Goal: Information Seeking & Learning: Learn about a topic

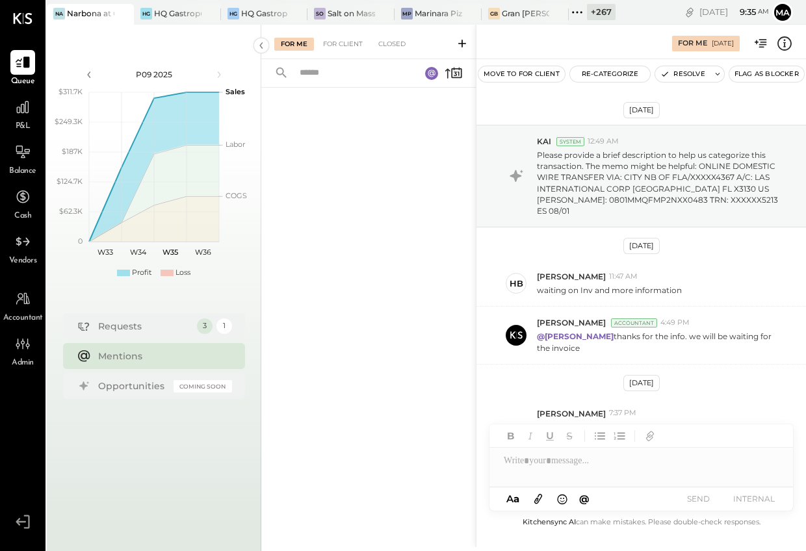
click at [579, 11] on icon at bounding box center [577, 12] width 17 height 17
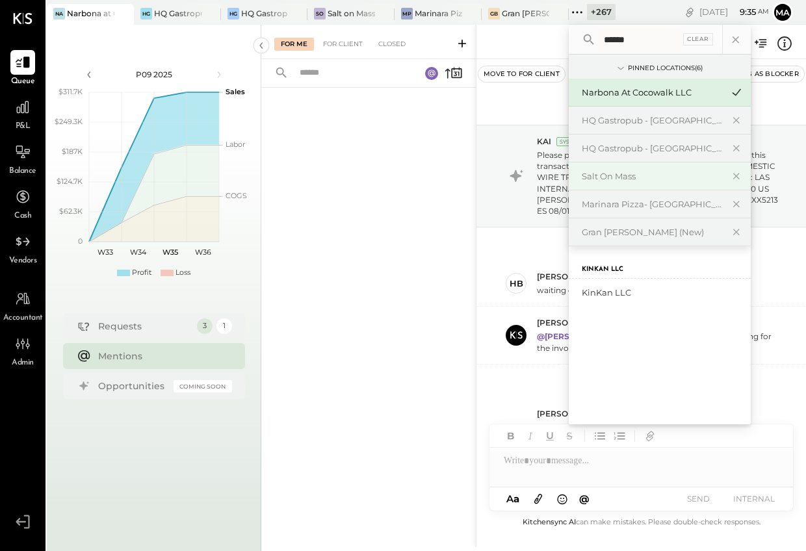
type input "******"
click at [609, 290] on div "KinKan LLC" at bounding box center [652, 293] width 140 height 12
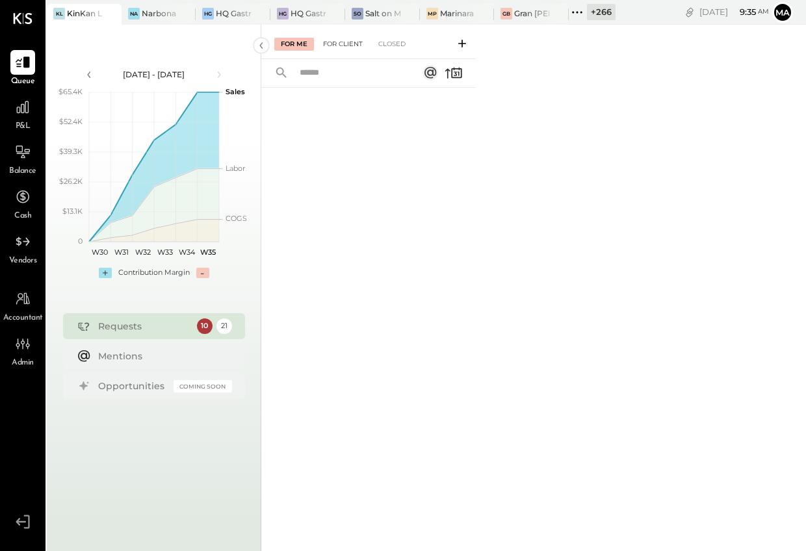
click at [345, 42] on div "For Client" at bounding box center [343, 44] width 53 height 13
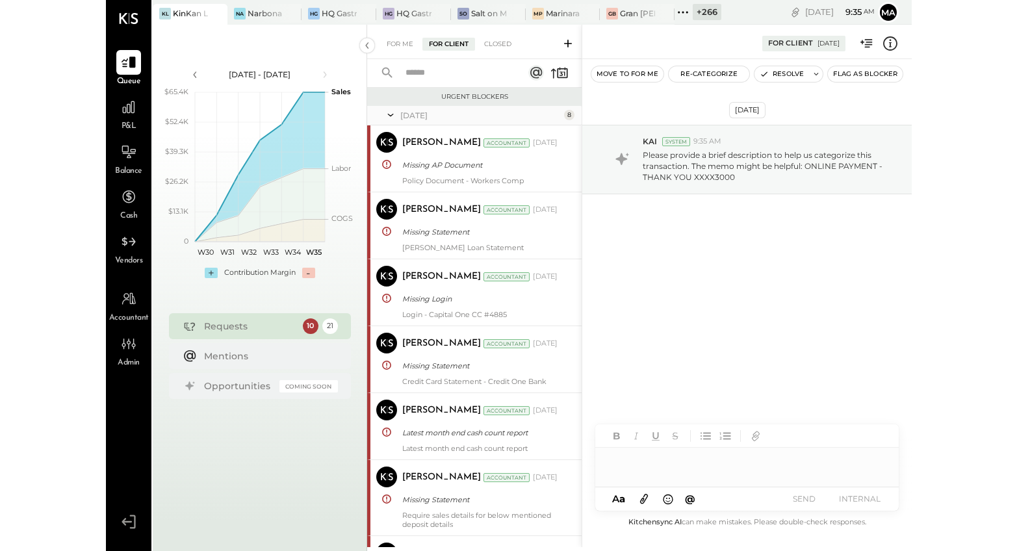
scroll to position [653, 0]
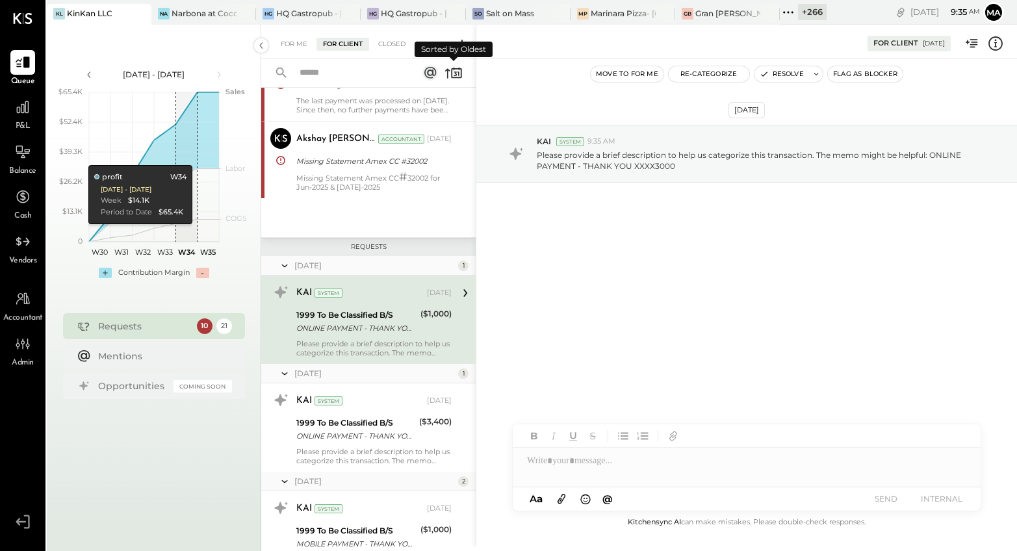
click at [452, 68] on icon at bounding box center [456, 73] width 10 height 10
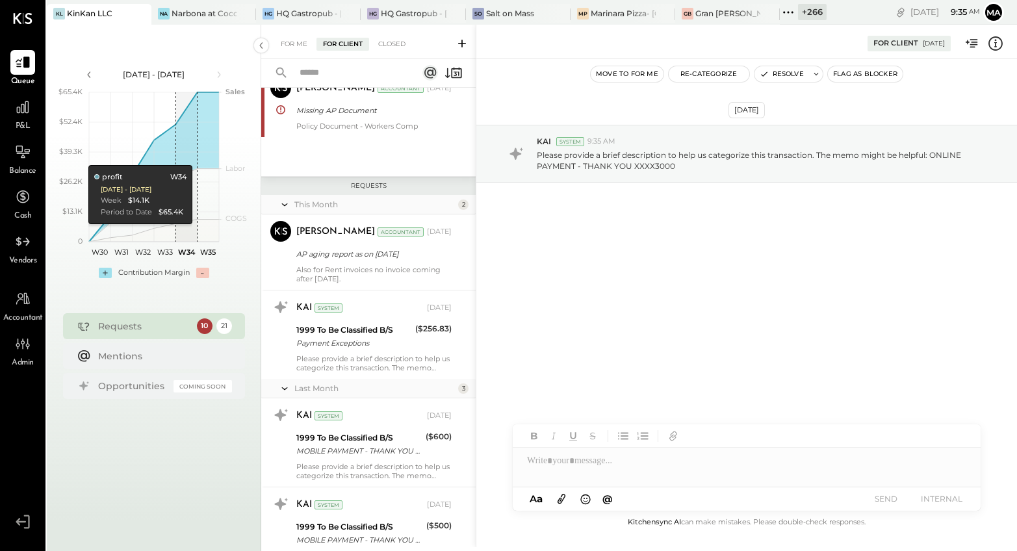
scroll to position [670, 0]
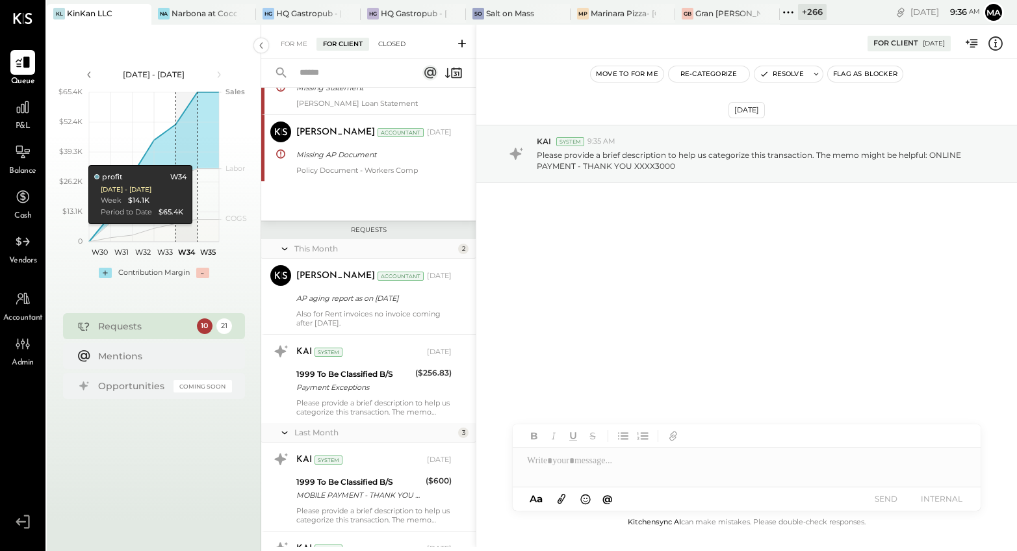
click at [391, 42] on div "Closed" at bounding box center [392, 44] width 40 height 13
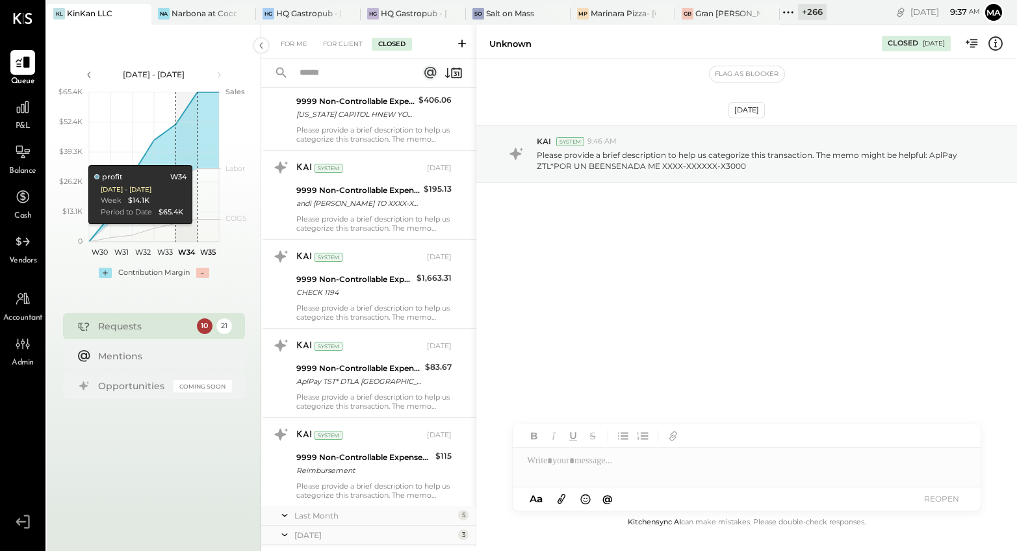
scroll to position [1502, 0]
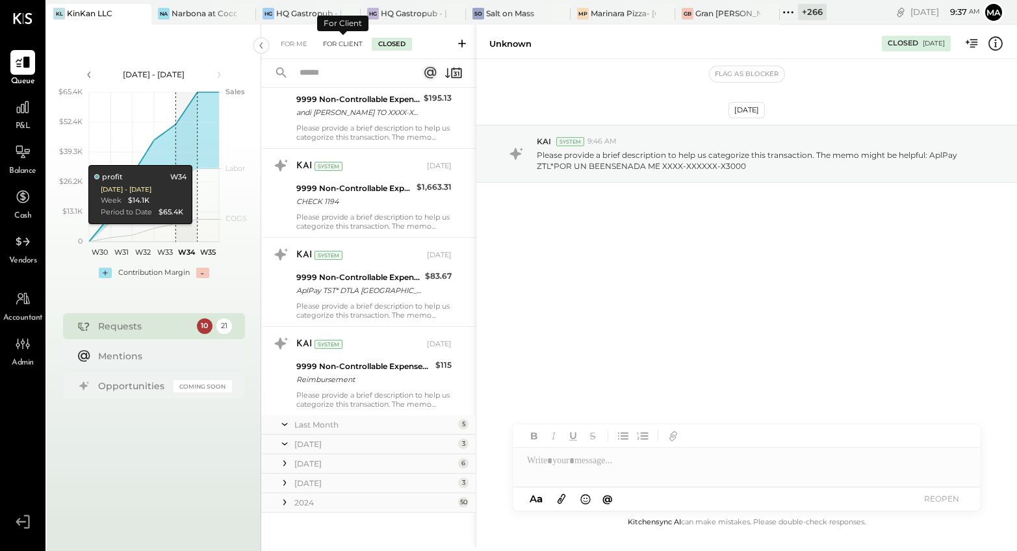
click at [334, 43] on div "For Client" at bounding box center [343, 44] width 53 height 13
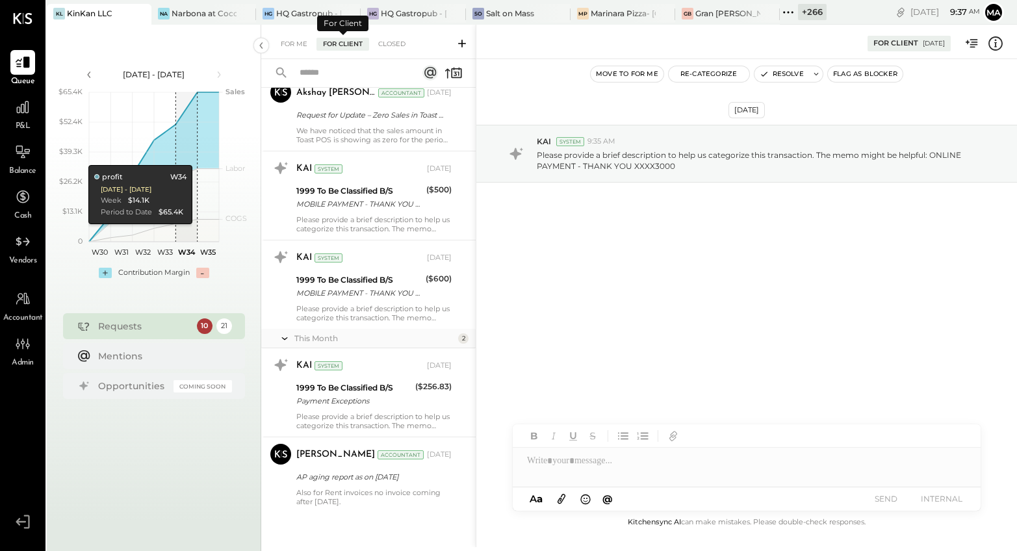
scroll to position [653, 0]
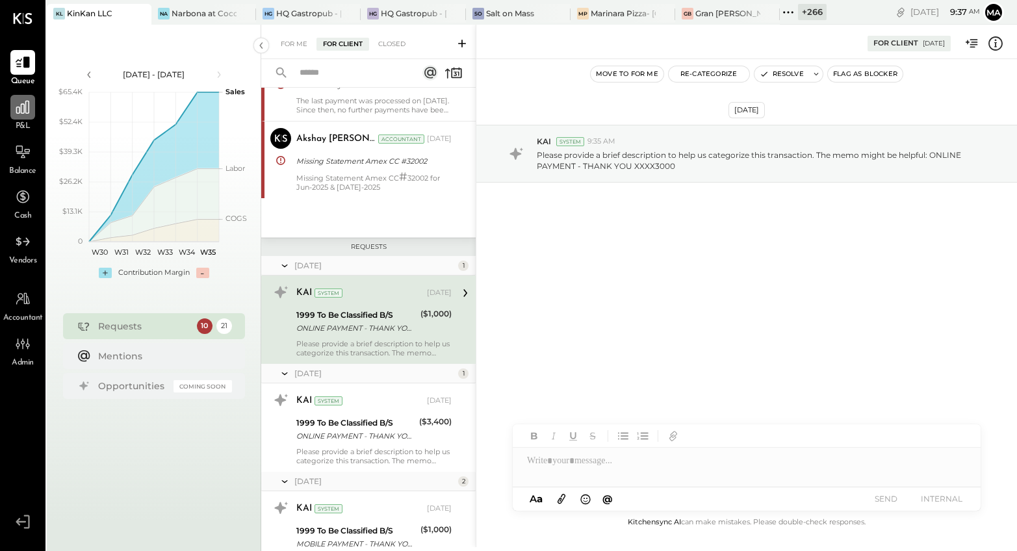
click at [22, 103] on icon at bounding box center [22, 107] width 13 height 13
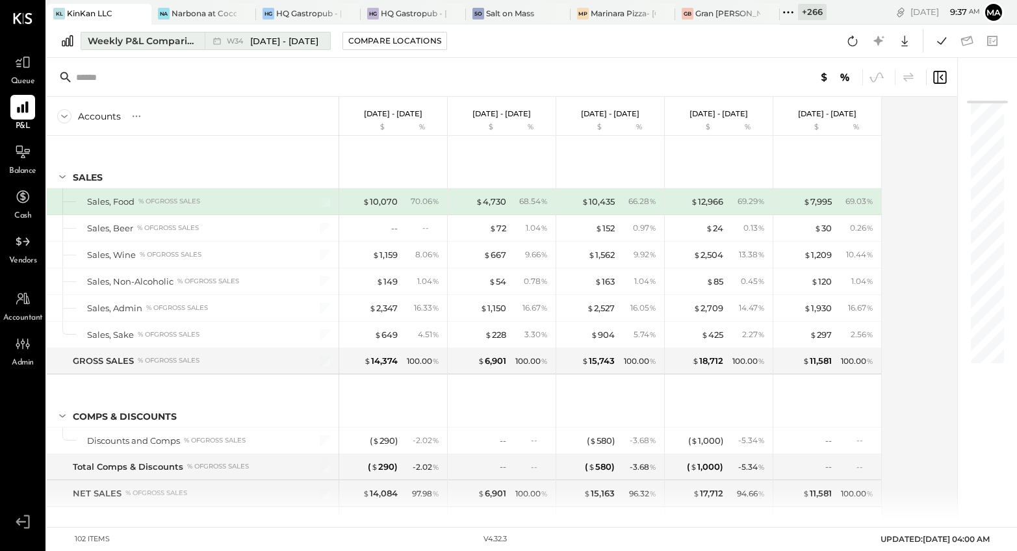
click at [179, 40] on div "Weekly P&L Comparison" at bounding box center [142, 40] width 109 height 13
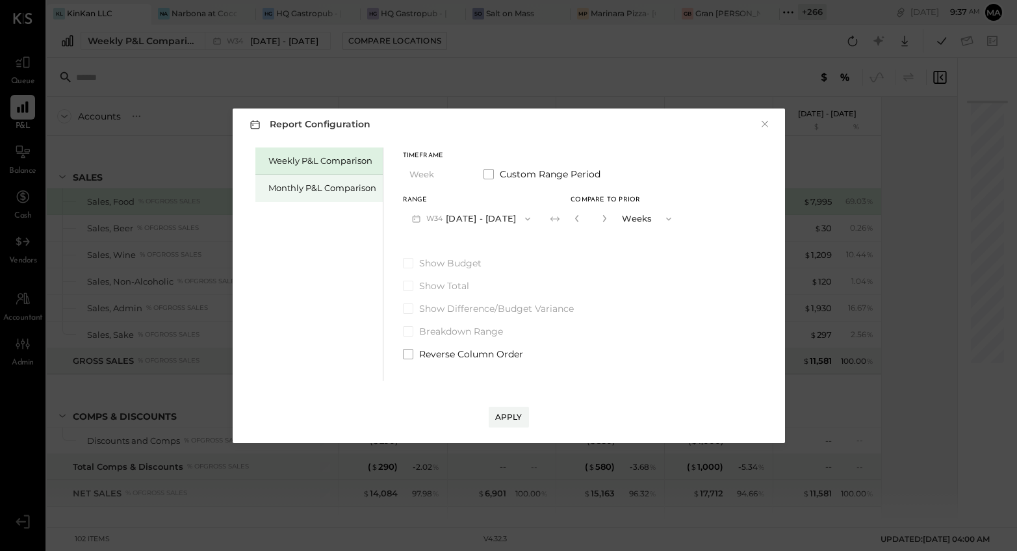
click at [319, 183] on div "Monthly P&L Comparison" at bounding box center [323, 188] width 108 height 12
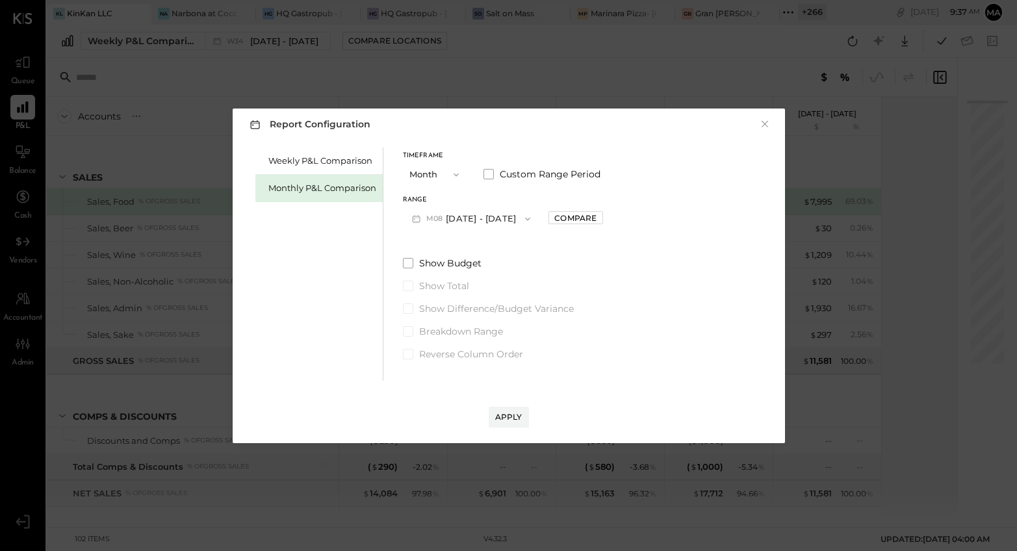
click at [516, 218] on span "button" at bounding box center [524, 219] width 17 height 10
click at [464, 222] on span "[DATE] - [DATE]" at bounding box center [466, 220] width 62 height 11
click at [566, 216] on div "Compare" at bounding box center [576, 218] width 42 height 11
click at [583, 215] on div "Compare" at bounding box center [576, 218] width 42 height 11
click at [601, 218] on icon "button" at bounding box center [605, 219] width 8 height 8
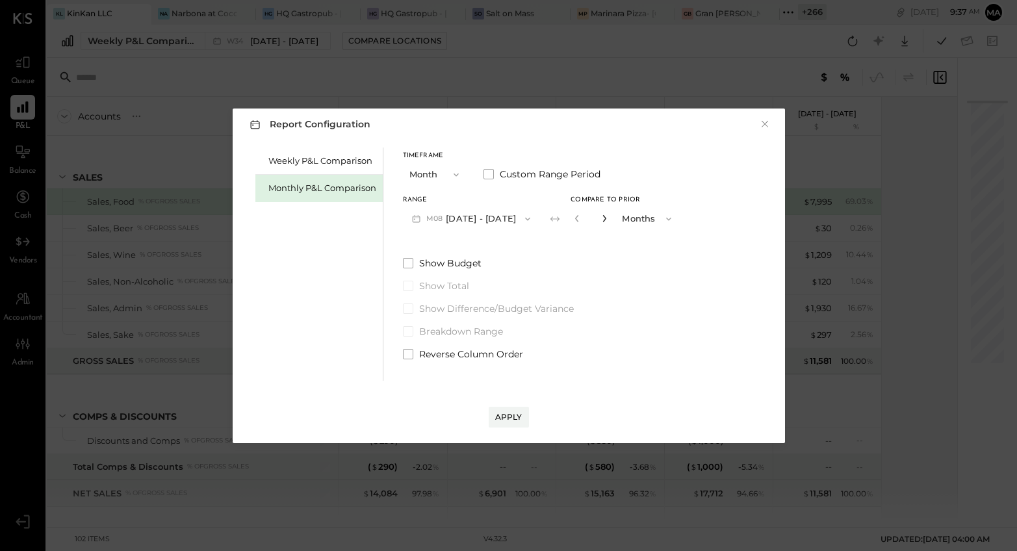
click at [601, 218] on icon "button" at bounding box center [605, 219] width 8 height 8
click at [601, 215] on icon "button" at bounding box center [605, 219] width 8 height 8
type input "*"
click at [509, 410] on button "Apply" at bounding box center [509, 417] width 40 height 21
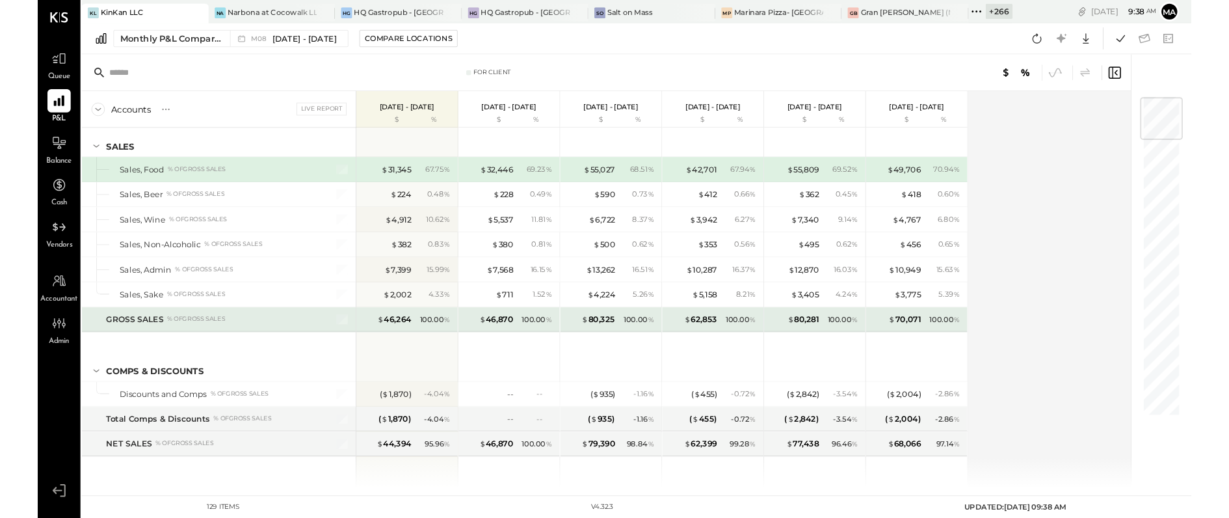
scroll to position [24, 0]
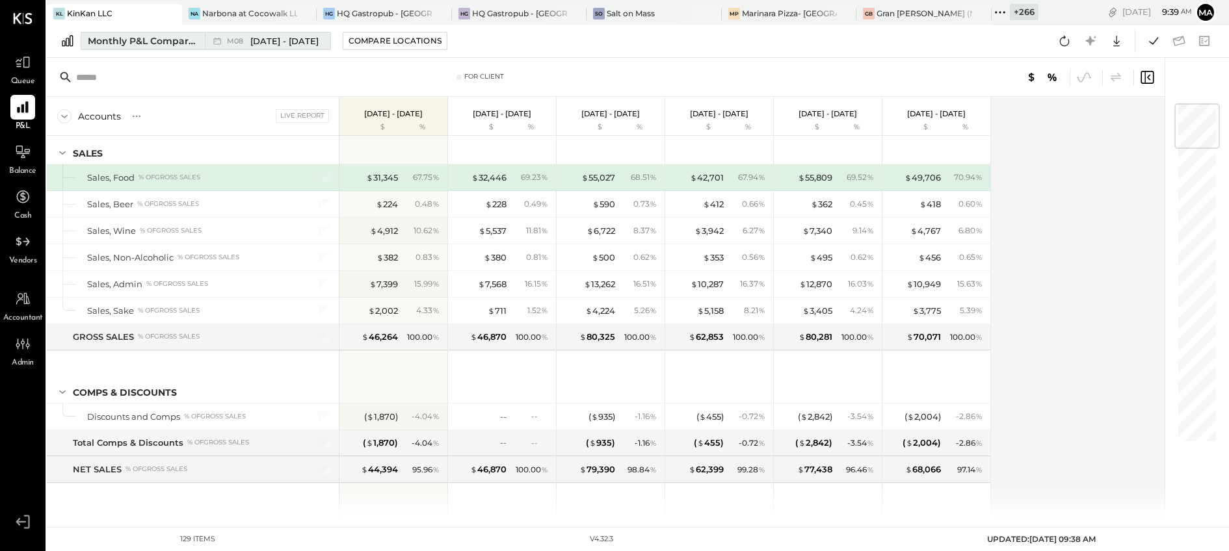
click at [243, 42] on span "M08" at bounding box center [237, 41] width 20 height 7
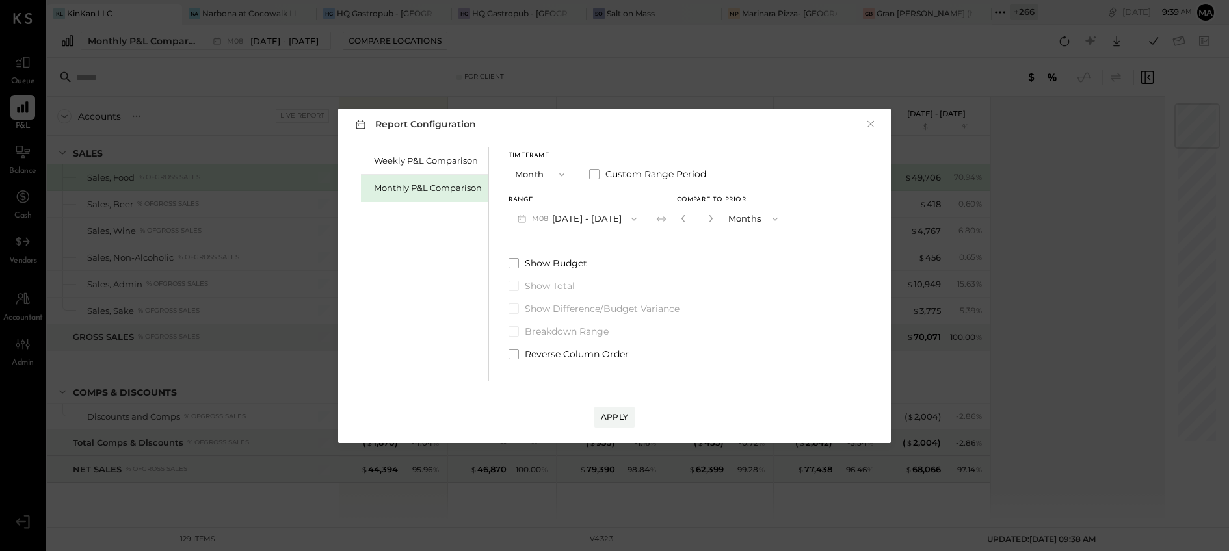
click at [555, 170] on span "button" at bounding box center [558, 175] width 17 height 10
click at [529, 218] on span "YTD" at bounding box center [525, 220] width 13 height 8
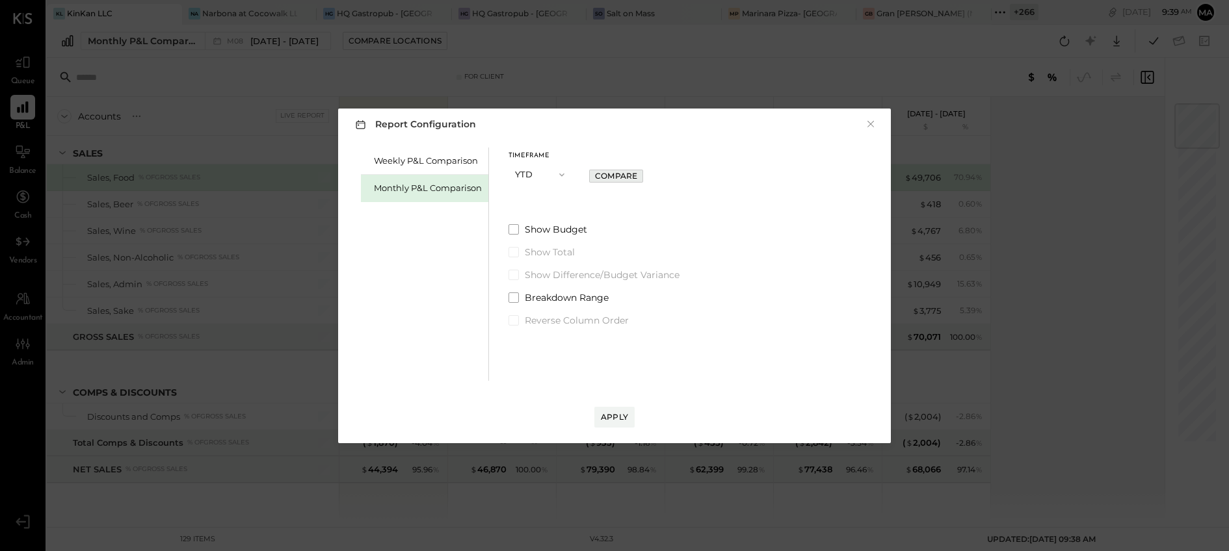
click at [611, 174] on div "Compare" at bounding box center [616, 175] width 42 height 11
click at [616, 413] on div "Apply" at bounding box center [614, 417] width 27 height 11
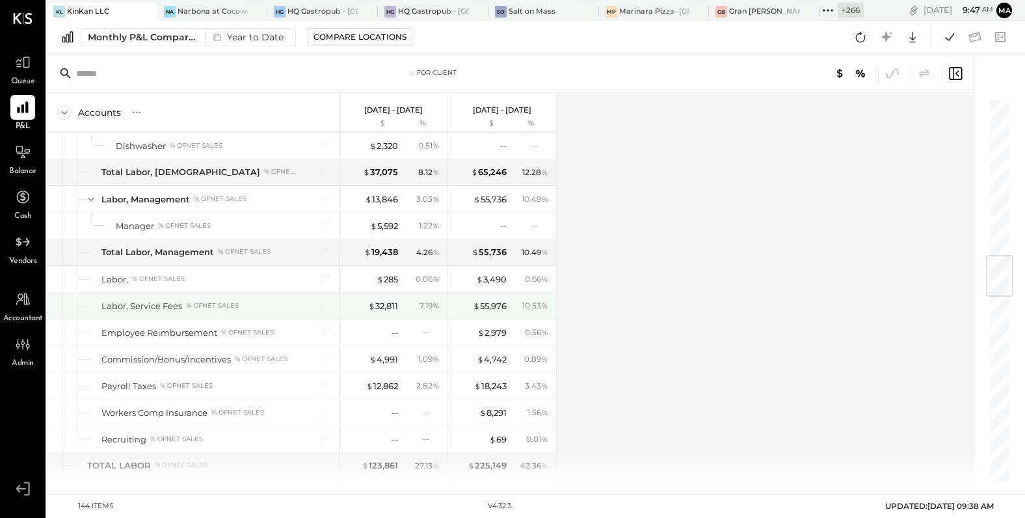
scroll to position [1331, 0]
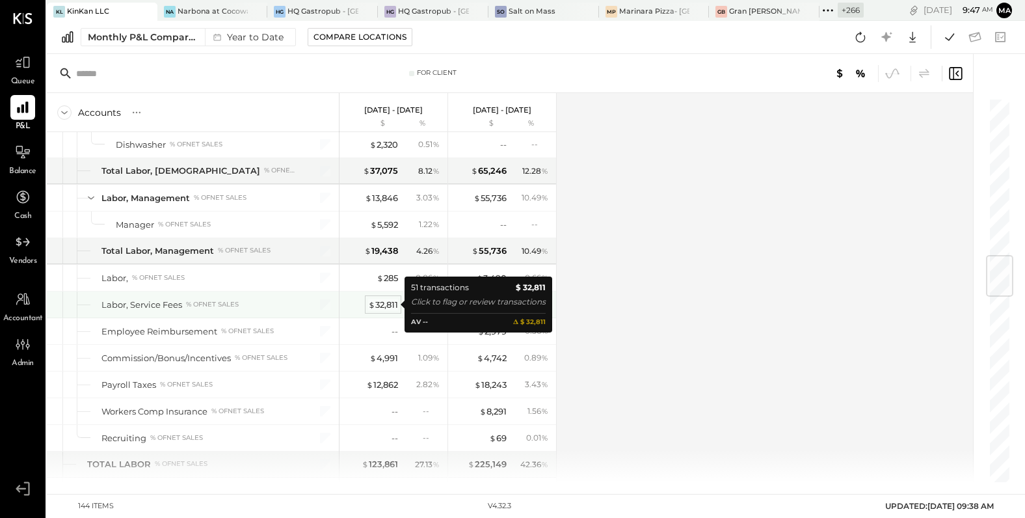
click at [381, 304] on div "$ 32,811" at bounding box center [383, 304] width 30 height 12
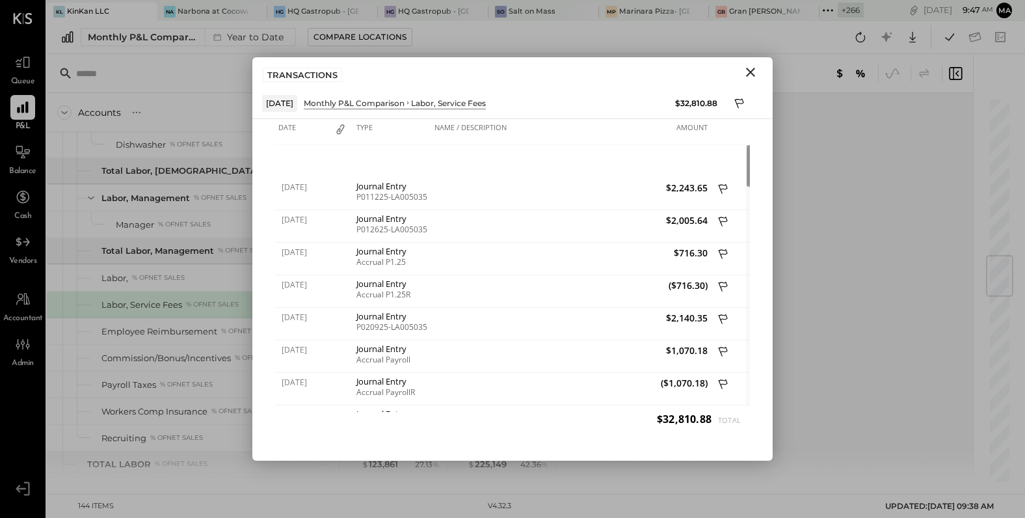
click at [749, 70] on icon "Close" at bounding box center [750, 72] width 9 height 9
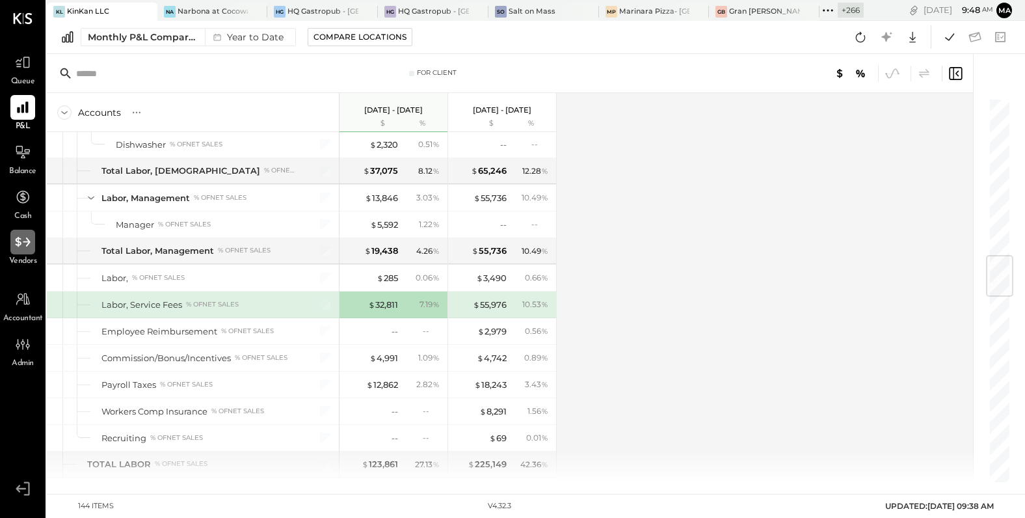
drag, startPoint x: 21, startPoint y: 226, endPoint x: 21, endPoint y: 237, distance: 11.1
click at [21, 229] on li "Queue P&L Balance Cash Vendors" at bounding box center [23, 158] width 44 height 217
click at [21, 239] on icon at bounding box center [22, 241] width 17 height 17
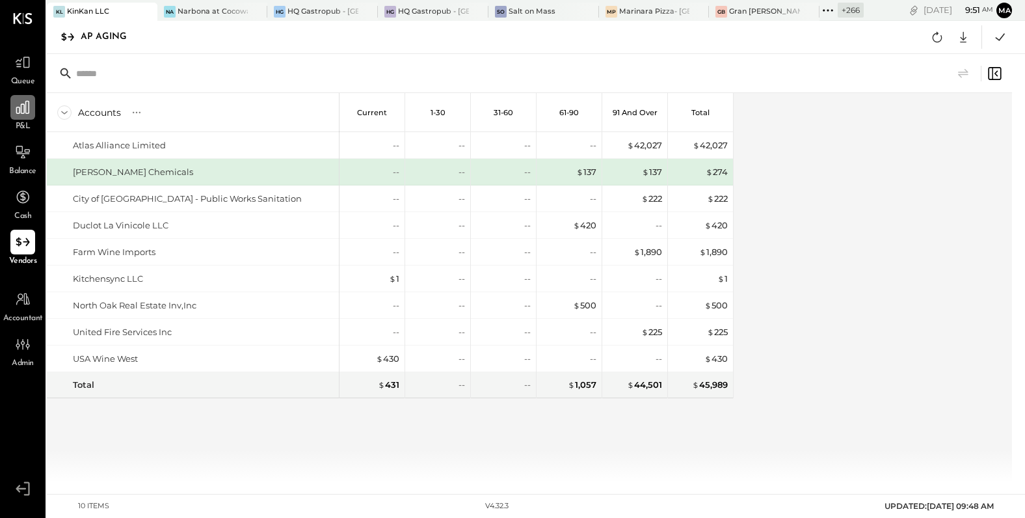
click at [19, 115] on icon at bounding box center [22, 107] width 17 height 17
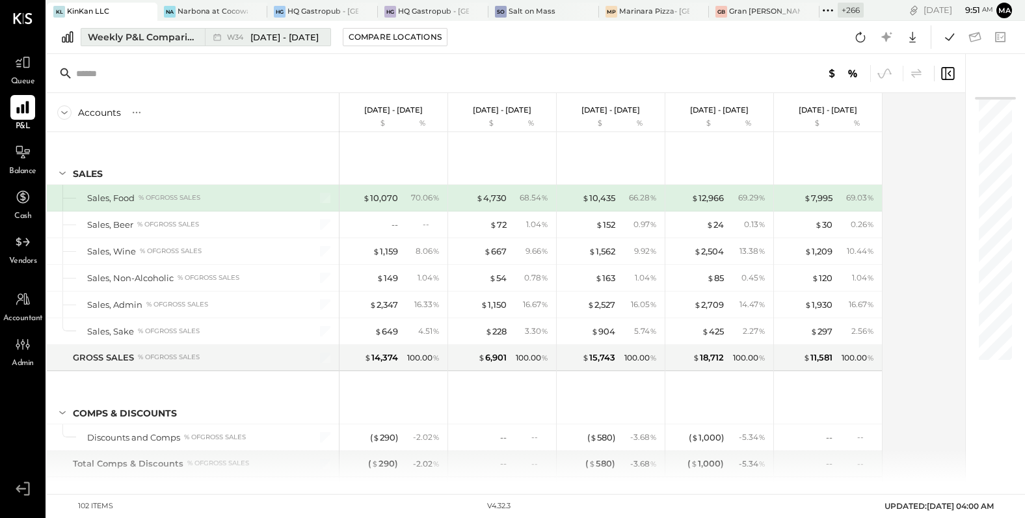
click at [213, 32] on icon at bounding box center [217, 37] width 13 height 13
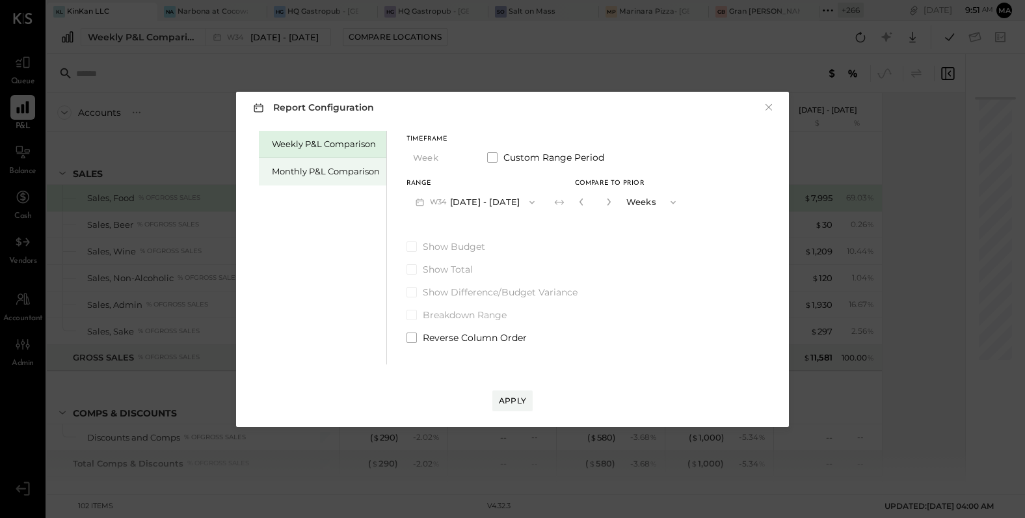
click at [349, 170] on div "Monthly P&L Comparison" at bounding box center [326, 171] width 108 height 12
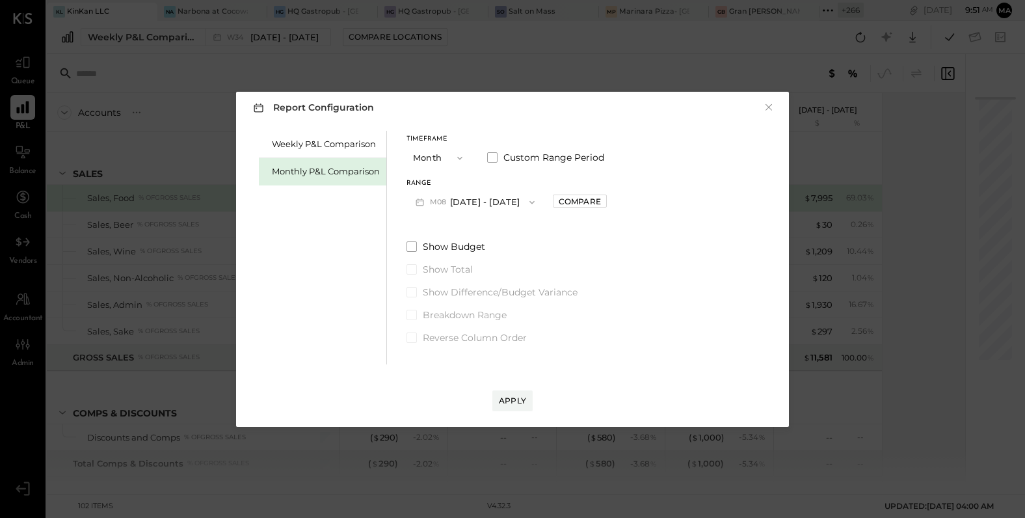
click at [443, 156] on button "Month" at bounding box center [438, 158] width 65 height 24
click at [425, 202] on span "YTD" at bounding box center [423, 204] width 13 height 8
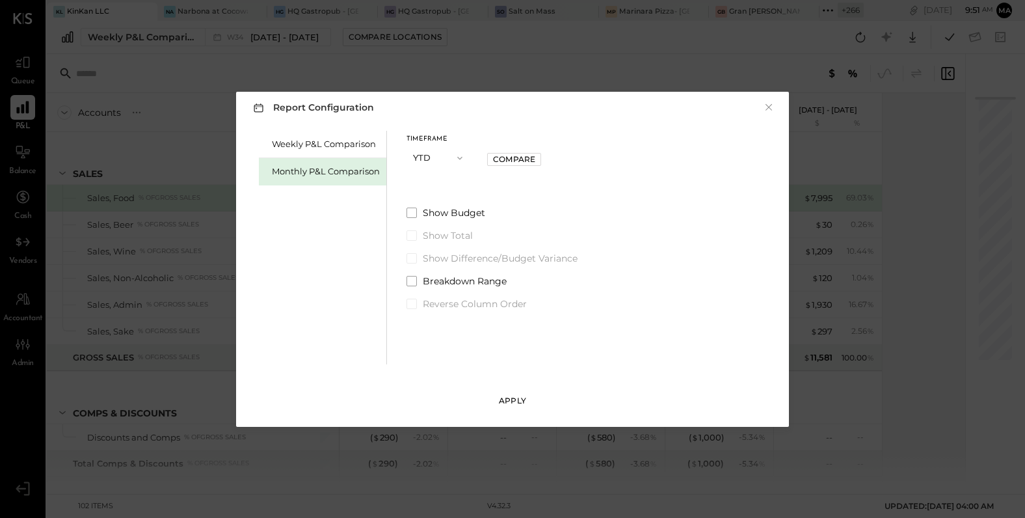
click at [513, 401] on div "Apply" at bounding box center [512, 400] width 27 height 11
